Goal: Task Accomplishment & Management: Manage account settings

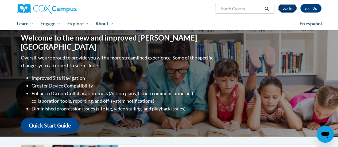
click at [286, 8] on link "Log In" at bounding box center [287, 8] width 18 height 9
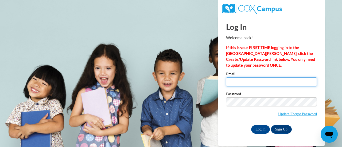
click at [244, 78] on input "Email" at bounding box center [271, 81] width 91 height 9
type input "[PERSON_NAME][EMAIL_ADDRESS][DOMAIN_NAME]"
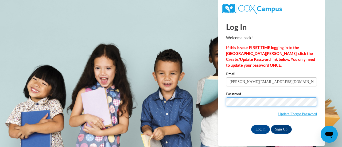
click at [251, 125] on input "Log In" at bounding box center [260, 129] width 19 height 9
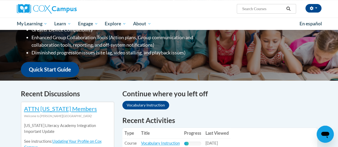
scroll to position [160, 0]
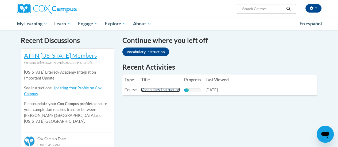
click at [148, 90] on link "Vocabulary Instruction" at bounding box center [160, 90] width 39 height 5
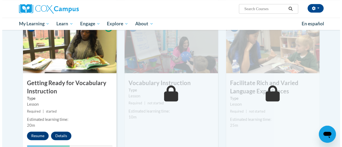
scroll to position [294, 0]
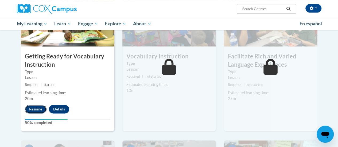
click at [39, 108] on button "Resume" at bounding box center [36, 109] width 22 height 9
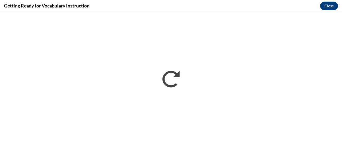
scroll to position [0, 0]
